Goal: Information Seeking & Learning: Learn about a topic

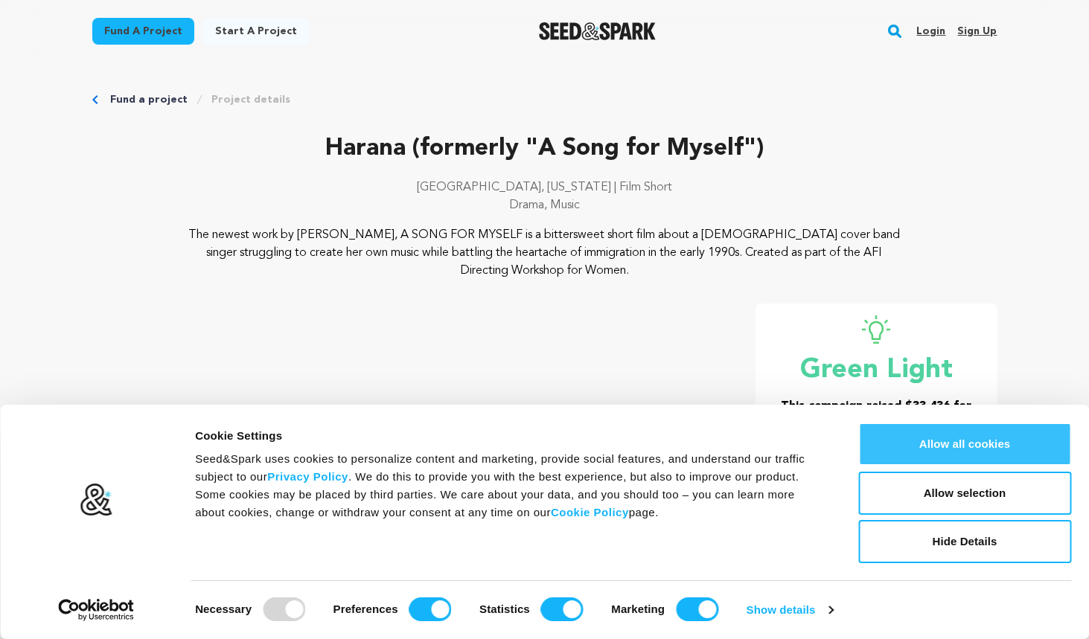
click at [999, 438] on button "Allow all cookies" at bounding box center [964, 444] width 213 height 43
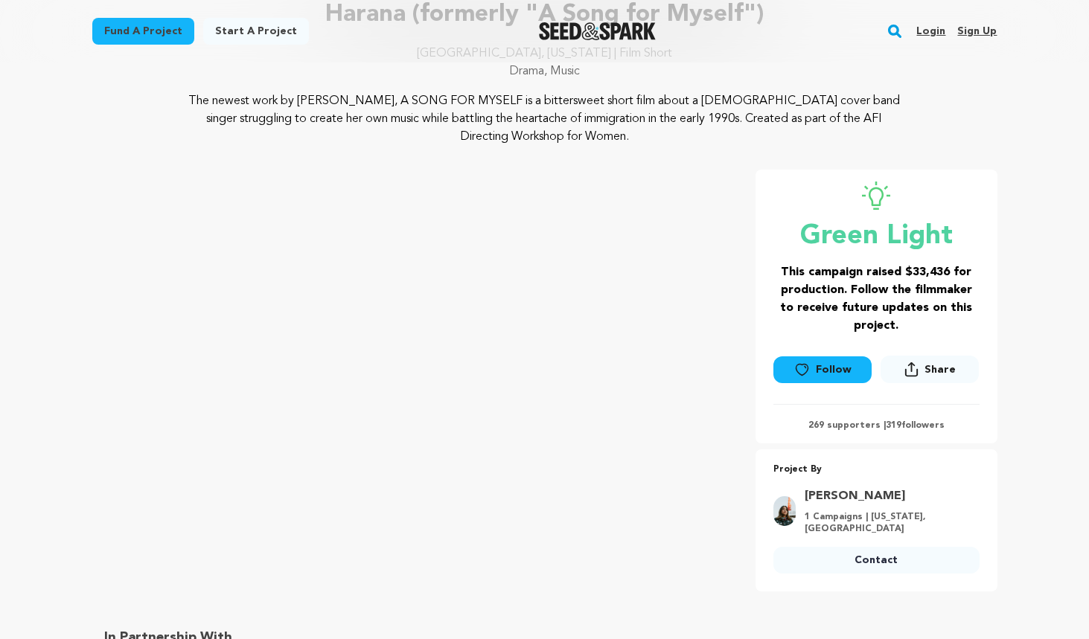
scroll to position [629, 0]
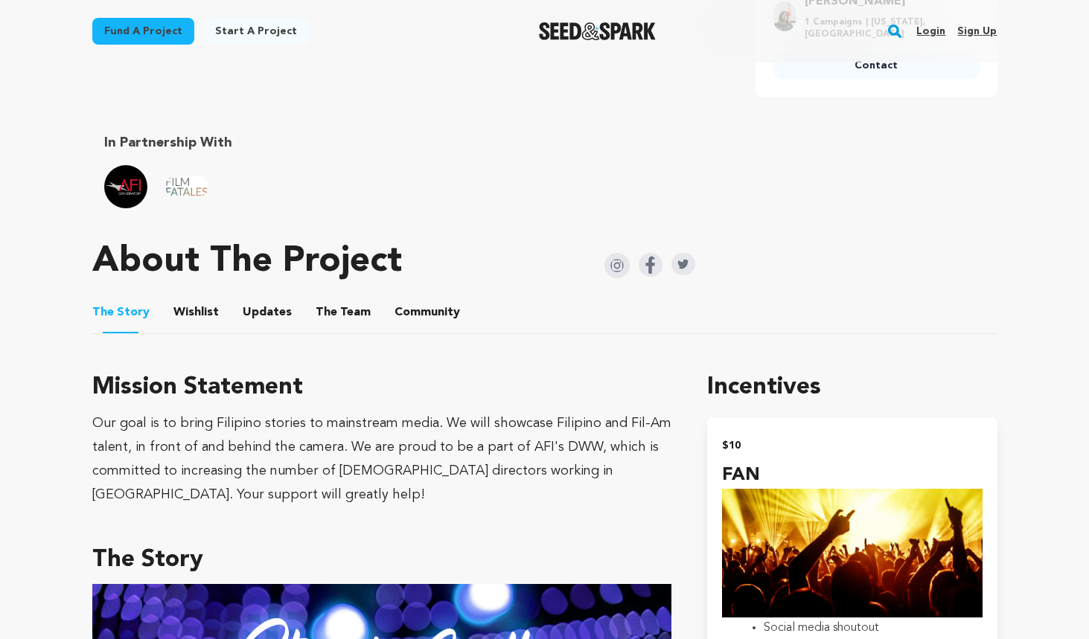
click at [199, 315] on button "Wishlist" at bounding box center [196, 316] width 36 height 36
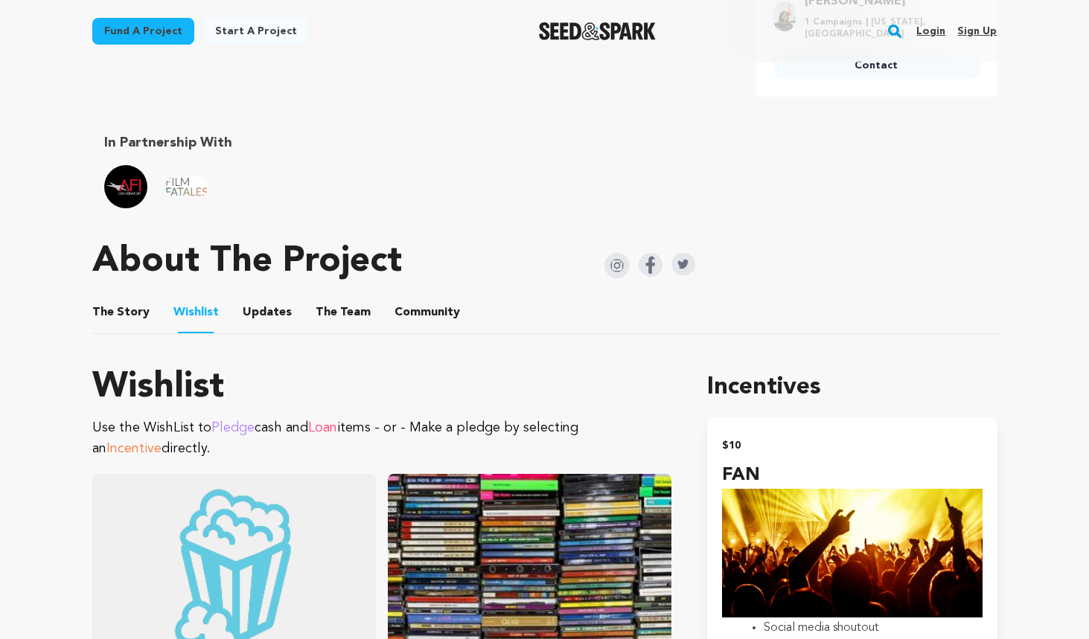
click at [266, 314] on button "Updates" at bounding box center [267, 316] width 36 height 36
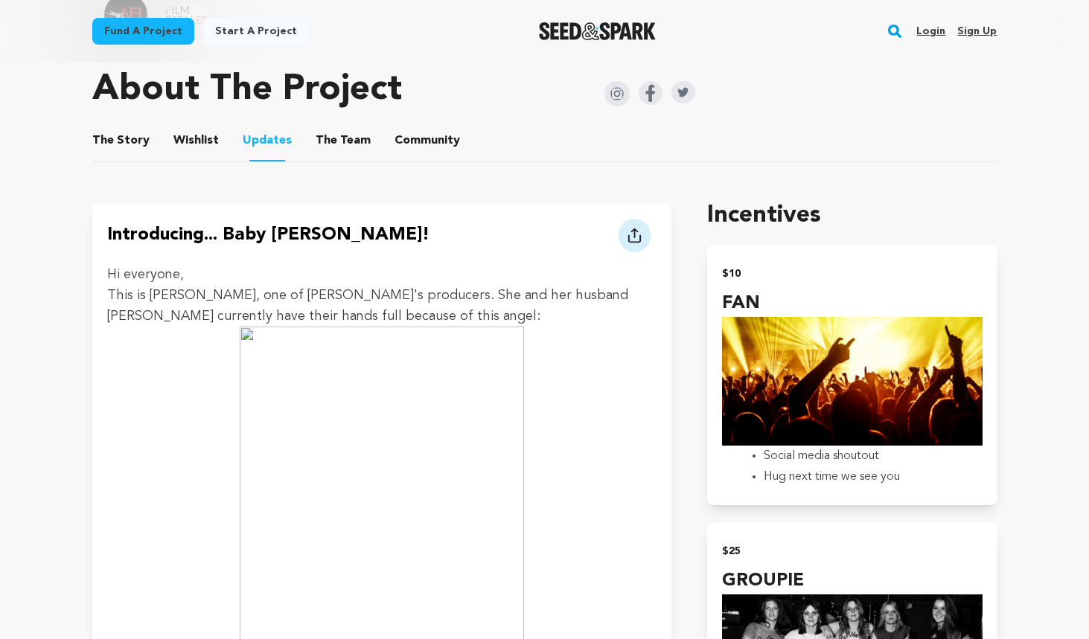
scroll to position [419, 0]
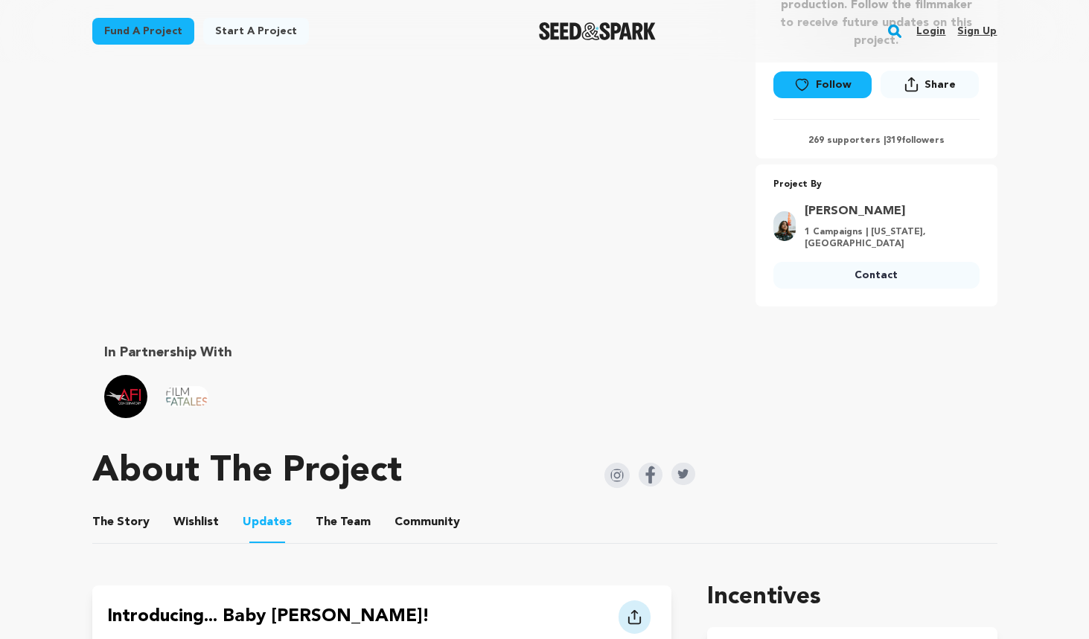
click at [330, 520] on button "The Team" at bounding box center [343, 525] width 36 height 36
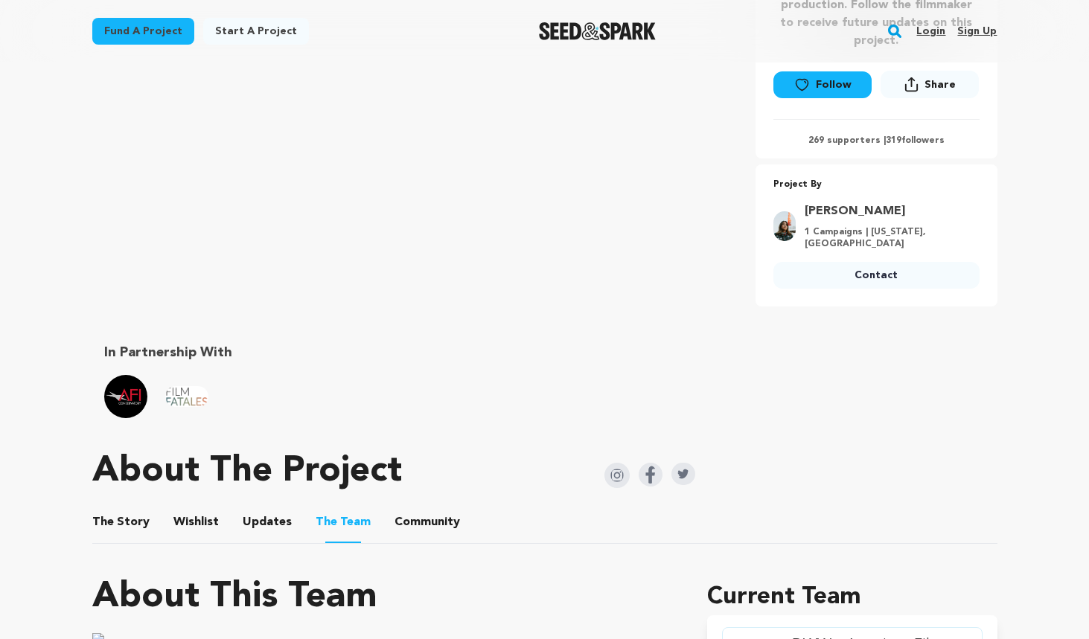
click at [164, 531] on ul "The Story The Story Wishlist Wishlist Updates Updates The Team The Team Communi…" at bounding box center [544, 523] width 905 height 42
click at [199, 519] on button "Wishlist" at bounding box center [196, 525] width 36 height 36
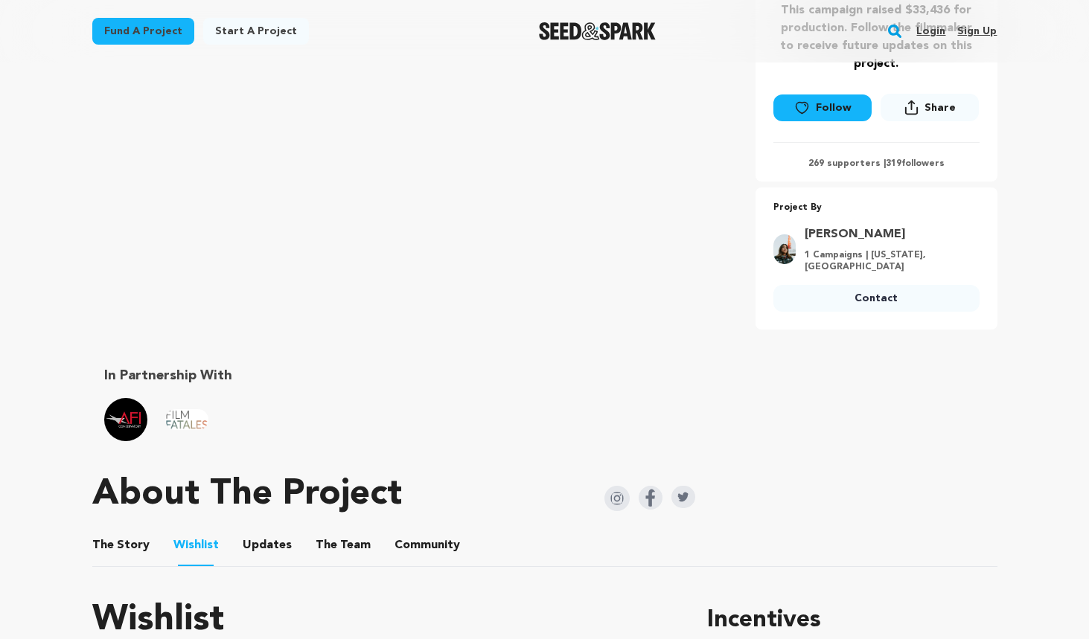
scroll to position [664, 0]
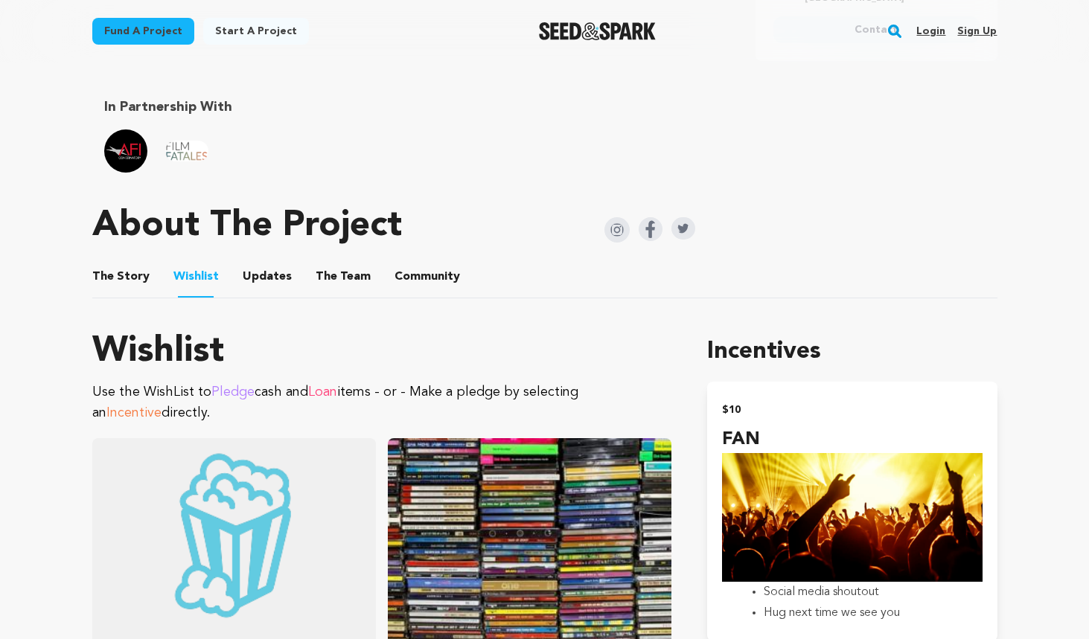
click at [132, 273] on button "The Story" at bounding box center [121, 280] width 36 height 36
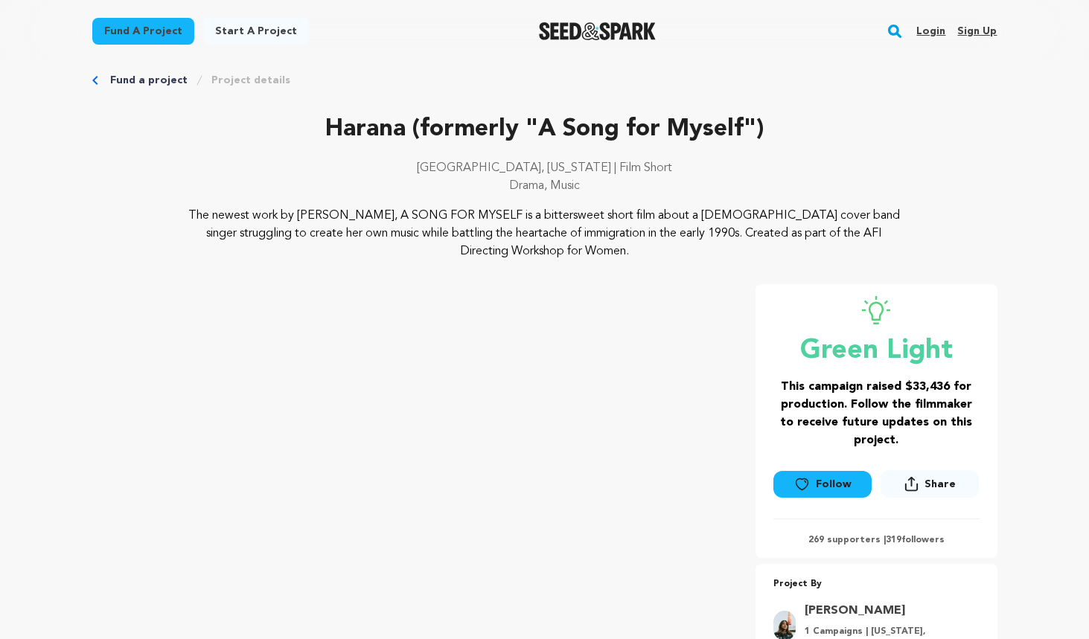
scroll to position [24, 0]
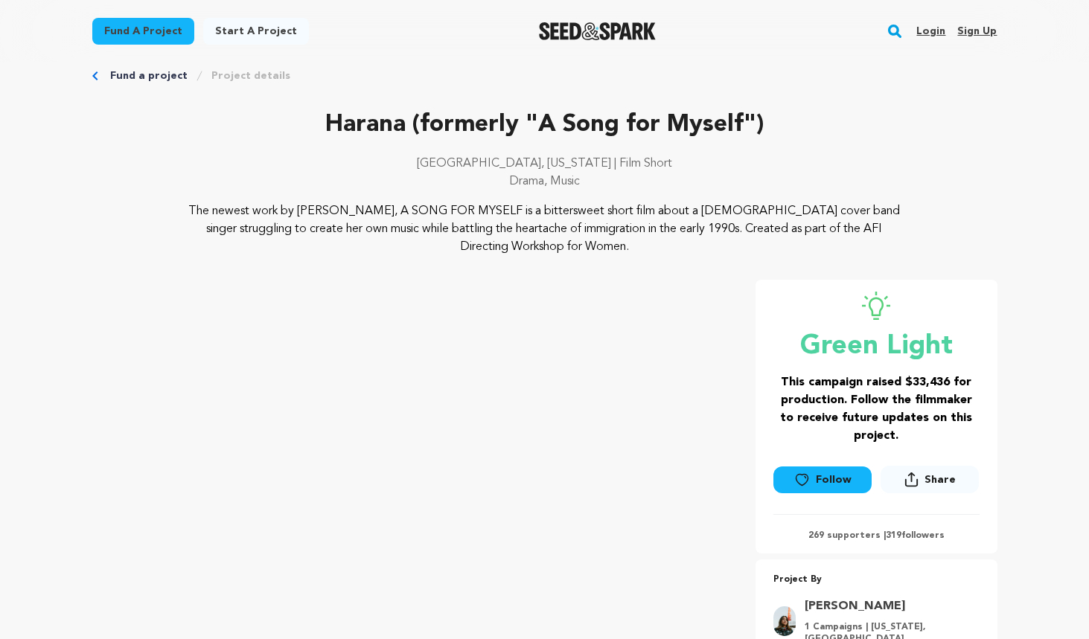
click at [285, 252] on p "The newest work by [PERSON_NAME], A SONG FOR MYSELF is a bittersweet short film…" at bounding box center [544, 229] width 724 height 54
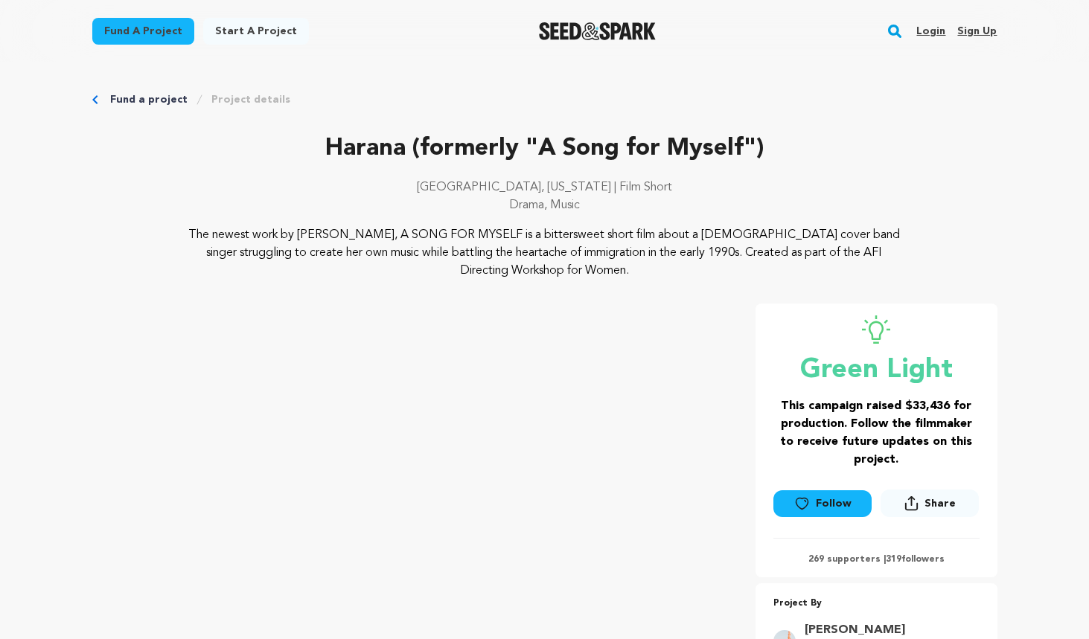
scroll to position [0, 0]
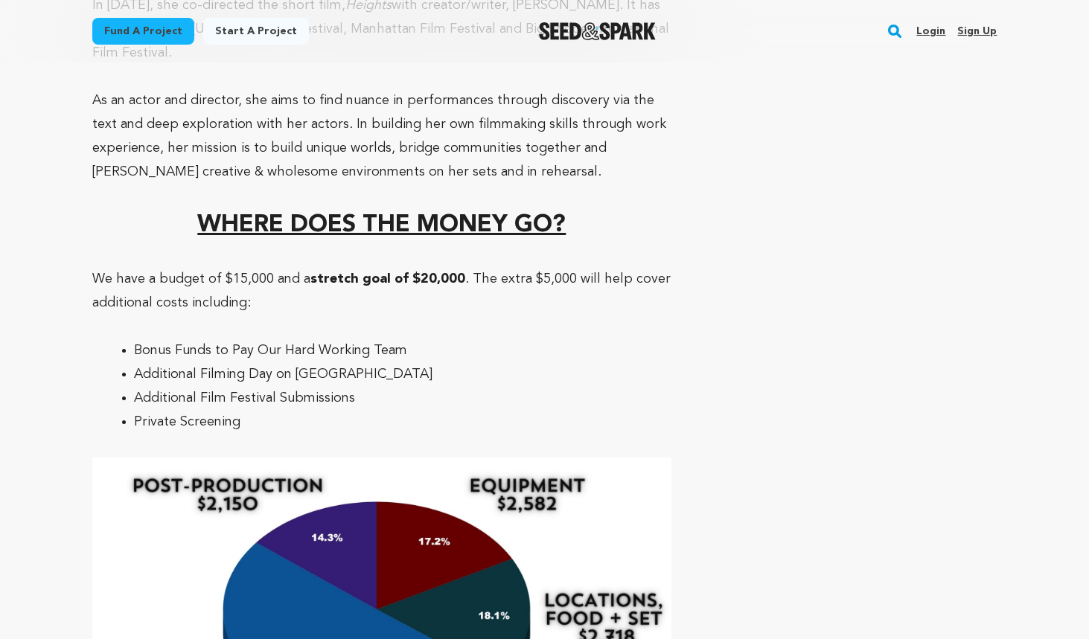
scroll to position [10245, 0]
